Goal: Task Accomplishment & Management: Use online tool/utility

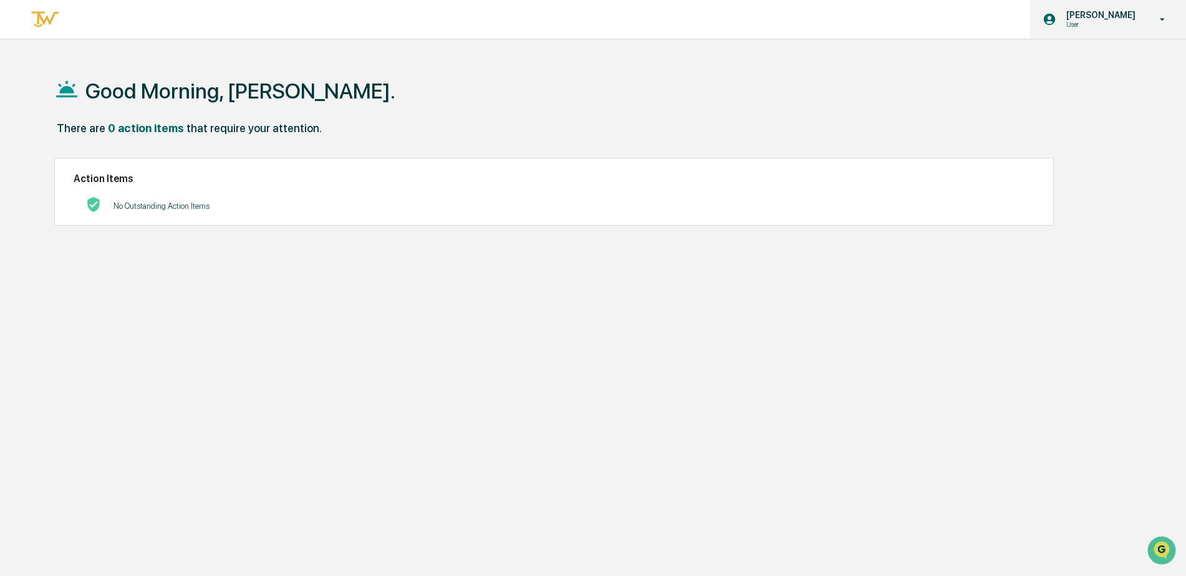
click at [1093, 28] on p "User" at bounding box center [1098, 24] width 85 height 9
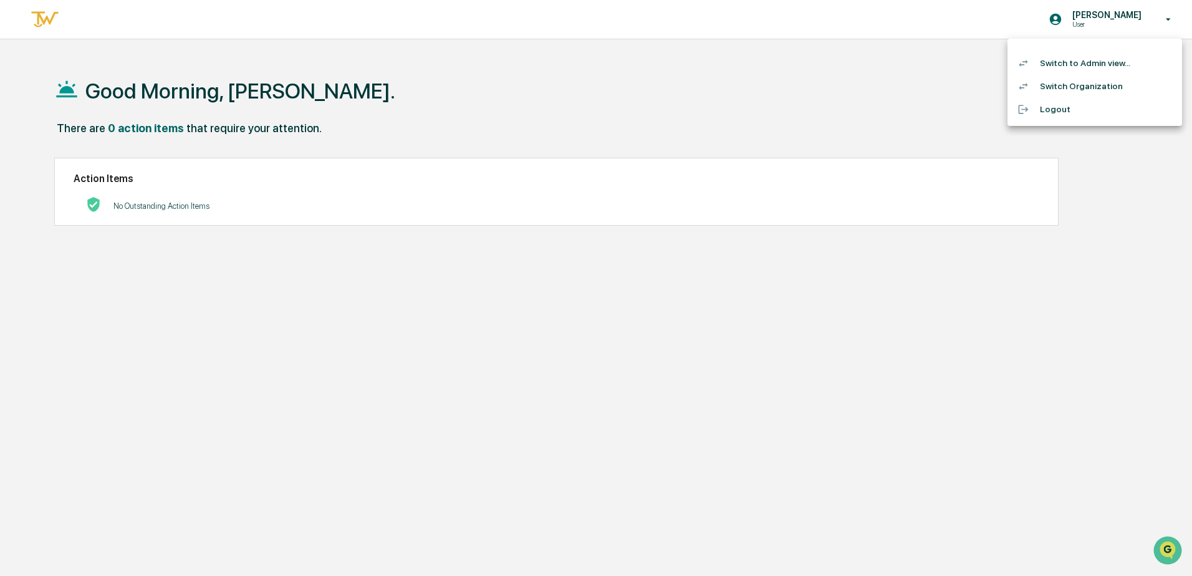
click at [1079, 69] on li "Switch to Admin view..." at bounding box center [1094, 63] width 175 height 23
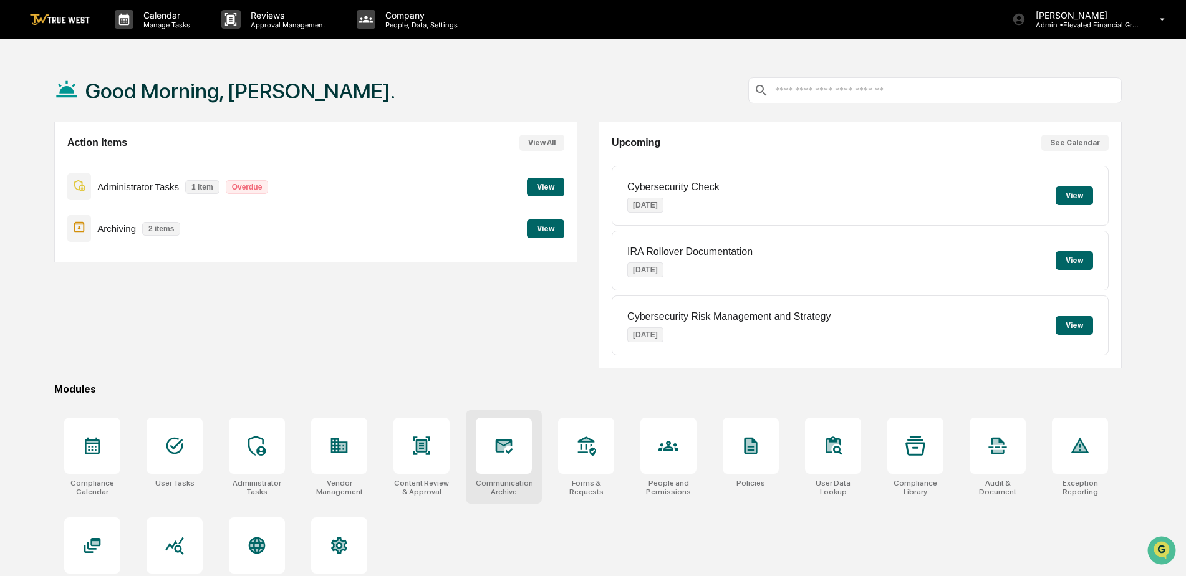
click at [489, 456] on div at bounding box center [504, 446] width 56 height 56
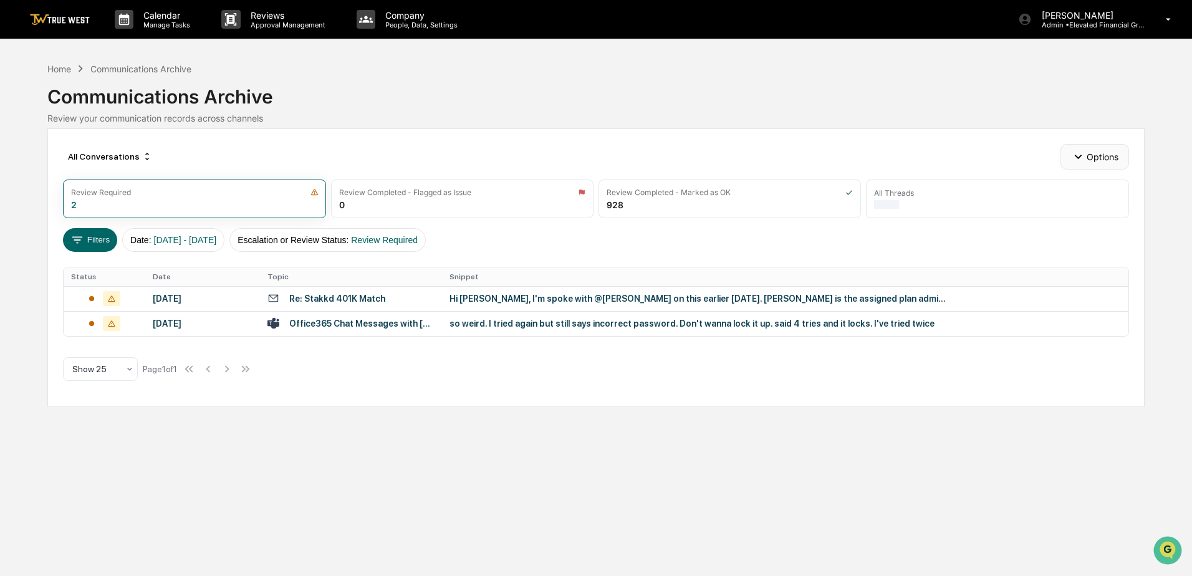
click at [1086, 156] on button "Options" at bounding box center [1094, 156] width 68 height 25
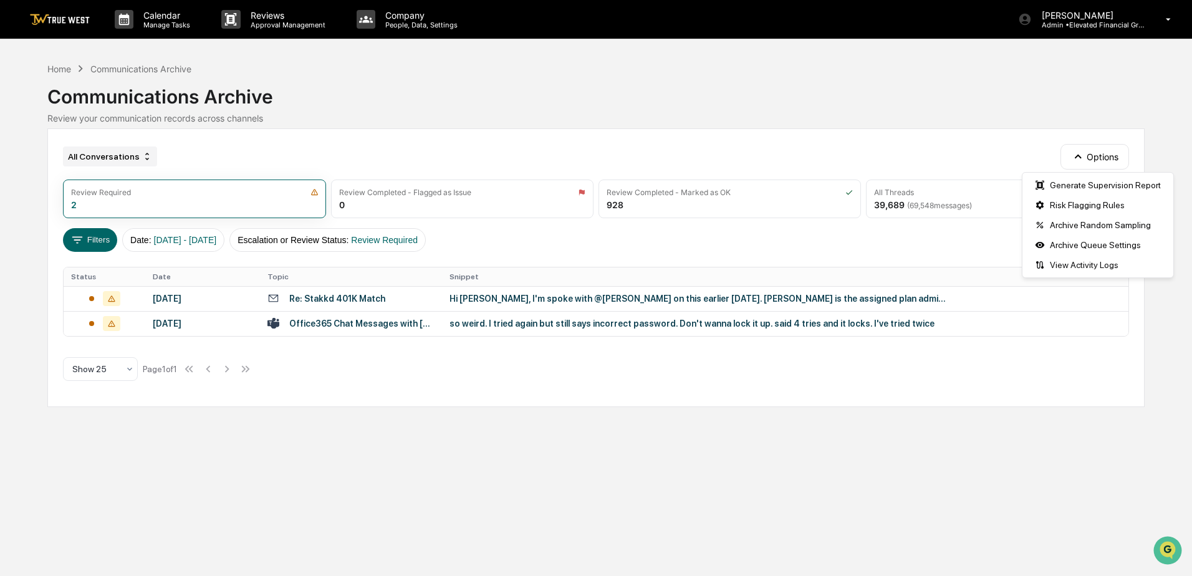
click at [127, 155] on div "All Conversations" at bounding box center [110, 156] width 94 height 20
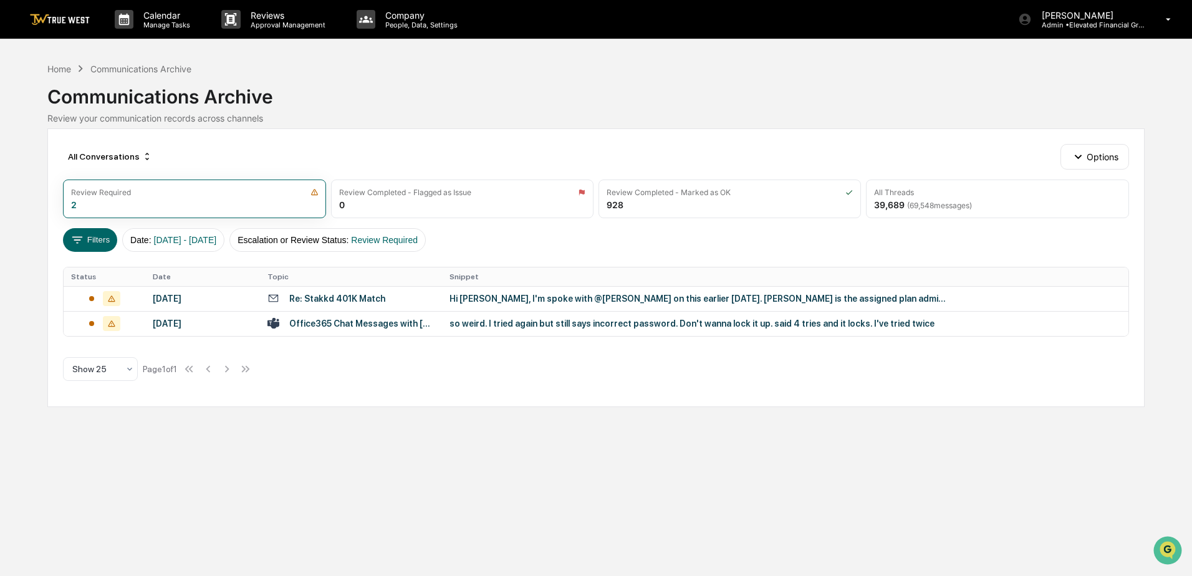
click at [224, 158] on div "All Conversations Options" at bounding box center [595, 156] width 1065 height 25
click at [1103, 157] on button "Options" at bounding box center [1094, 156] width 68 height 25
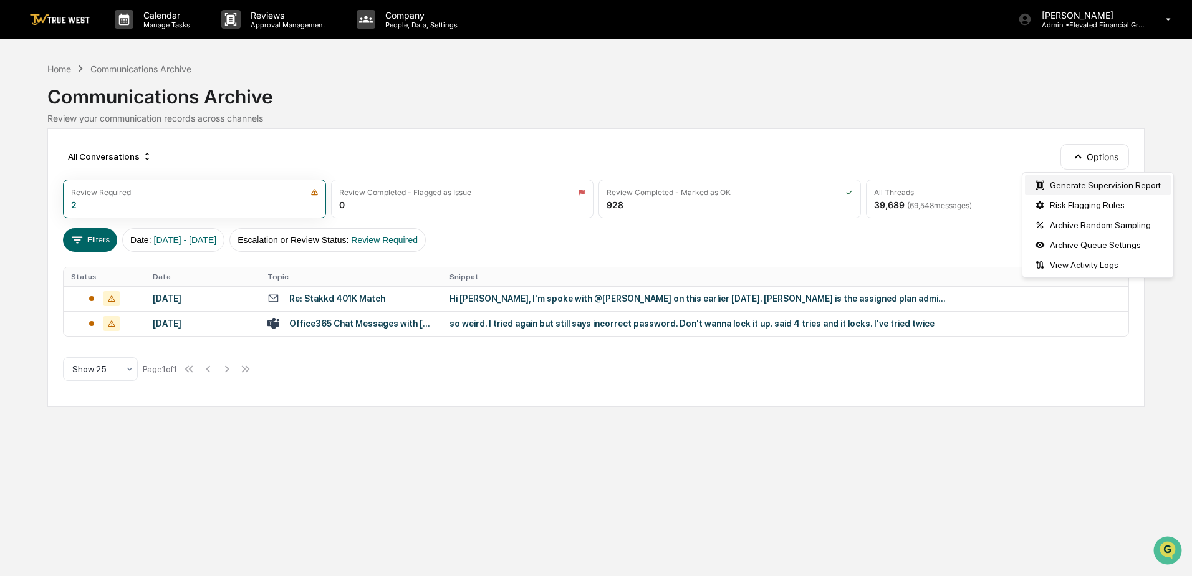
click at [1099, 186] on div "Generate Supervision Report" at bounding box center [1098, 185] width 146 height 20
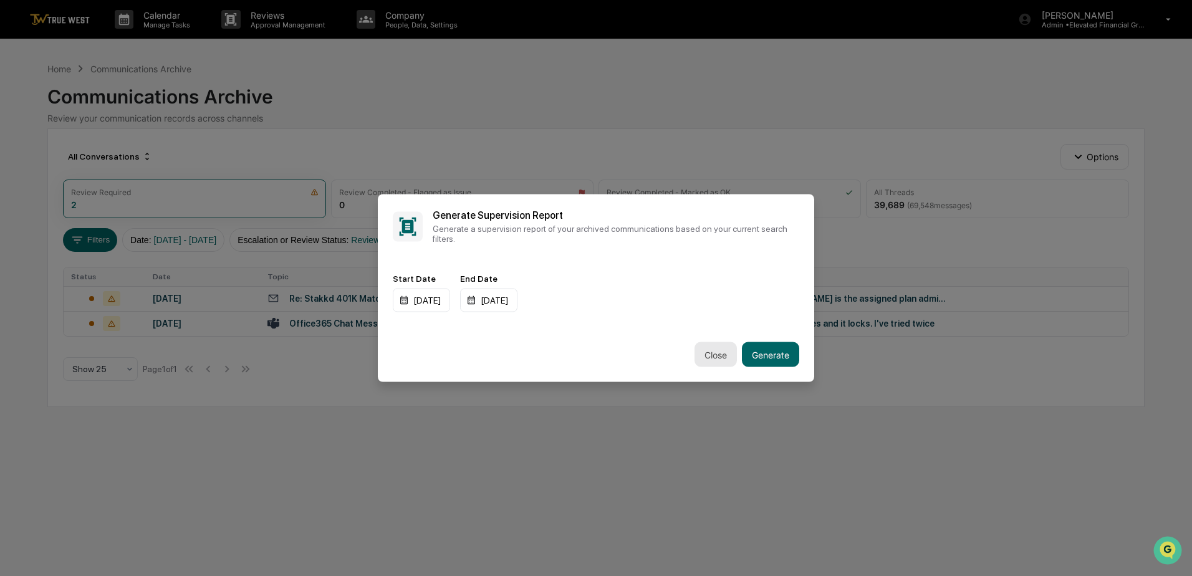
click at [721, 353] on button "Close" at bounding box center [715, 354] width 42 height 25
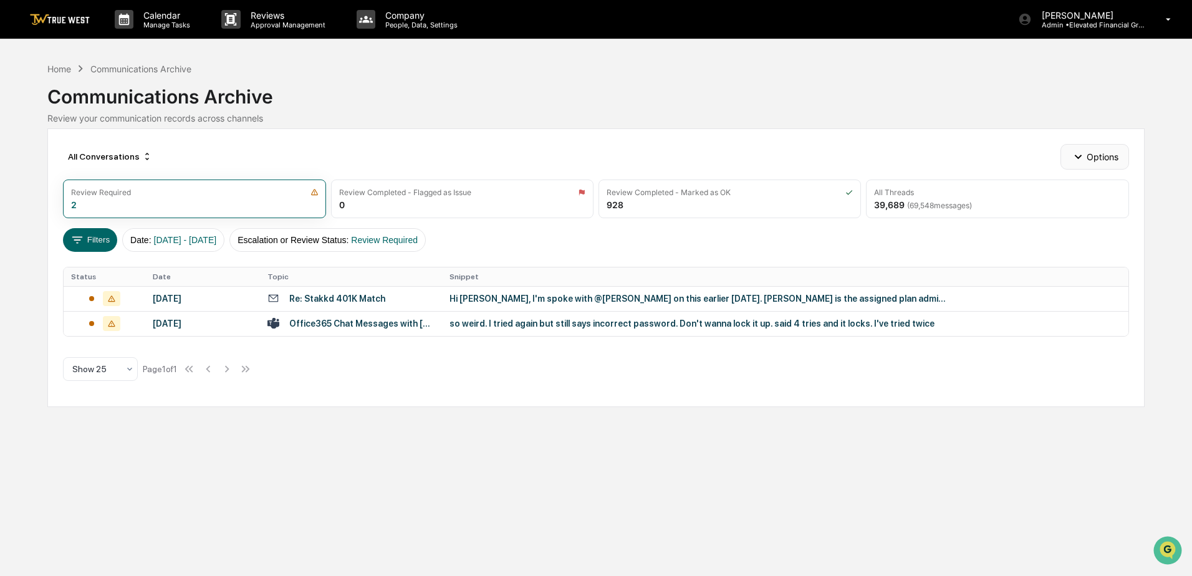
click at [1077, 157] on icon "button" at bounding box center [1078, 157] width 7 height 4
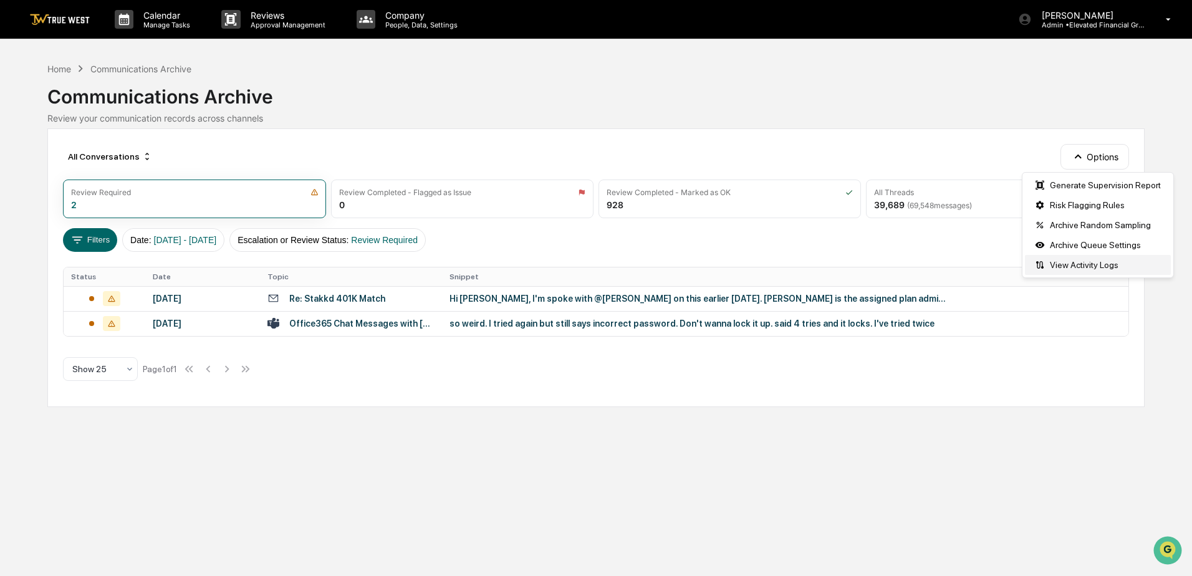
click at [1074, 266] on div "View Activity Logs" at bounding box center [1098, 265] width 146 height 20
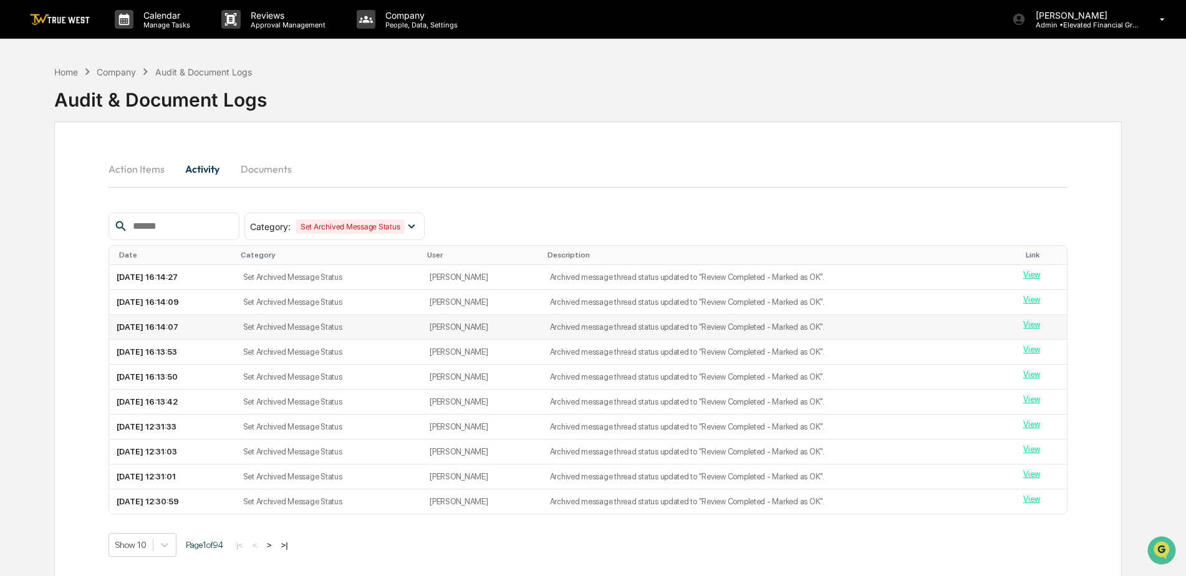
scroll to position [59, 0]
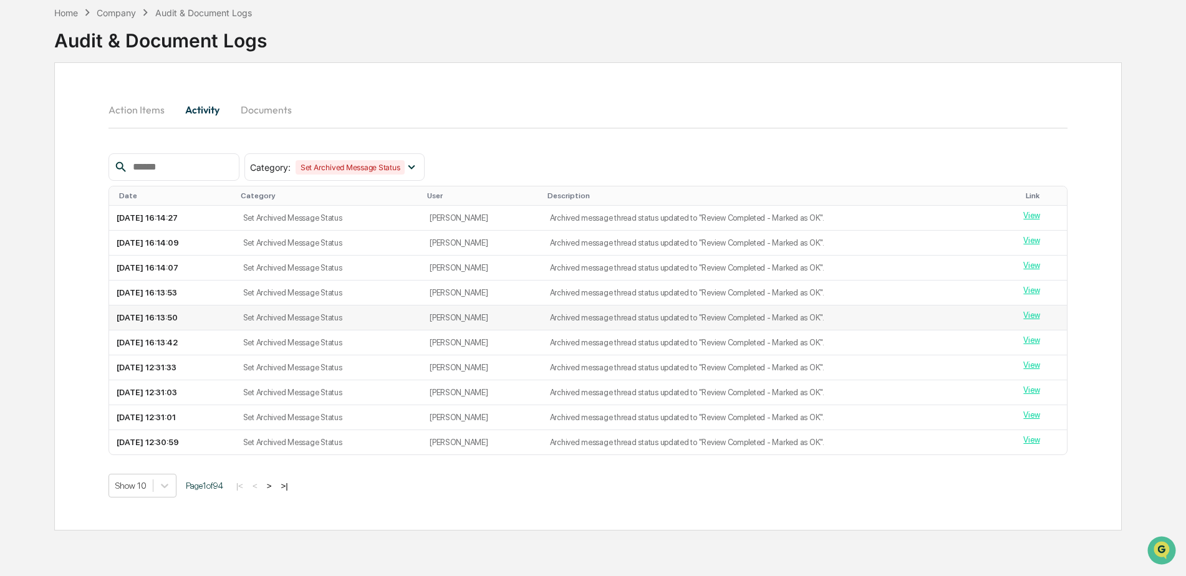
click at [583, 320] on td "Archived message thread status updated to "Review Completed - Marked as OK"." at bounding box center [779, 317] width 474 height 25
click at [1026, 215] on link "View" at bounding box center [1031, 215] width 16 height 9
click at [120, 14] on div "Company" at bounding box center [116, 12] width 39 height 11
click at [70, 9] on div "Home" at bounding box center [66, 12] width 24 height 11
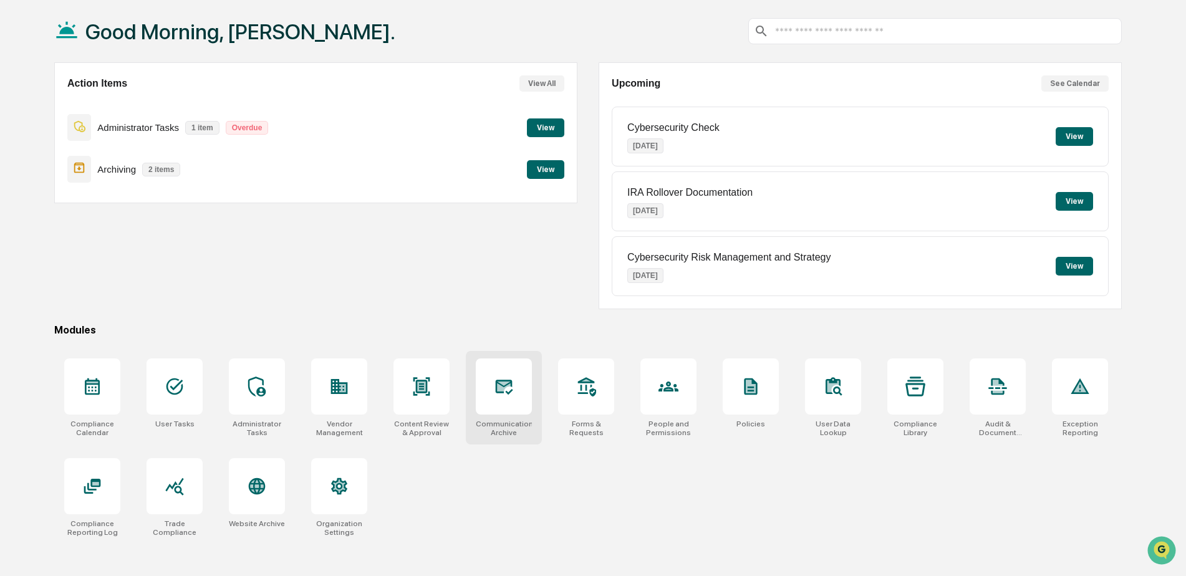
click at [515, 396] on div at bounding box center [504, 386] width 56 height 56
